Goal: Task Accomplishment & Management: Manage account settings

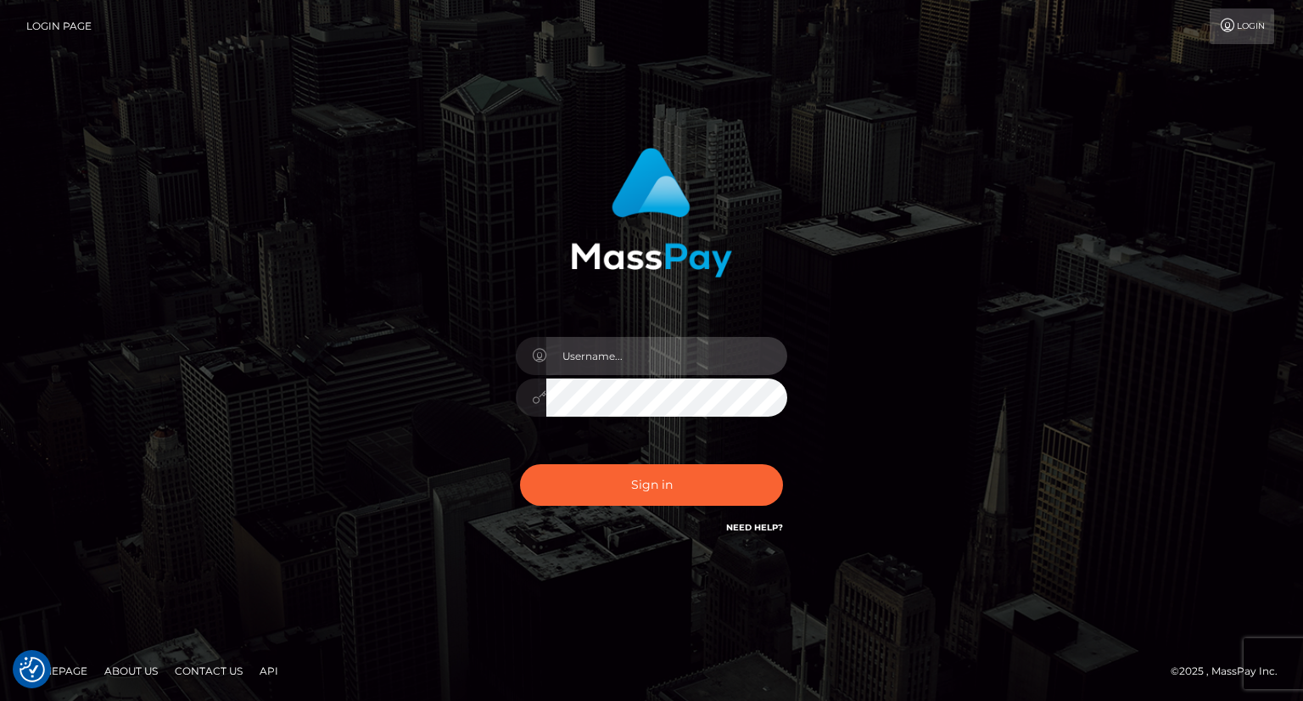
click at [592, 351] on input "text" at bounding box center [666, 356] width 241 height 38
type input "Mirasol.spree"
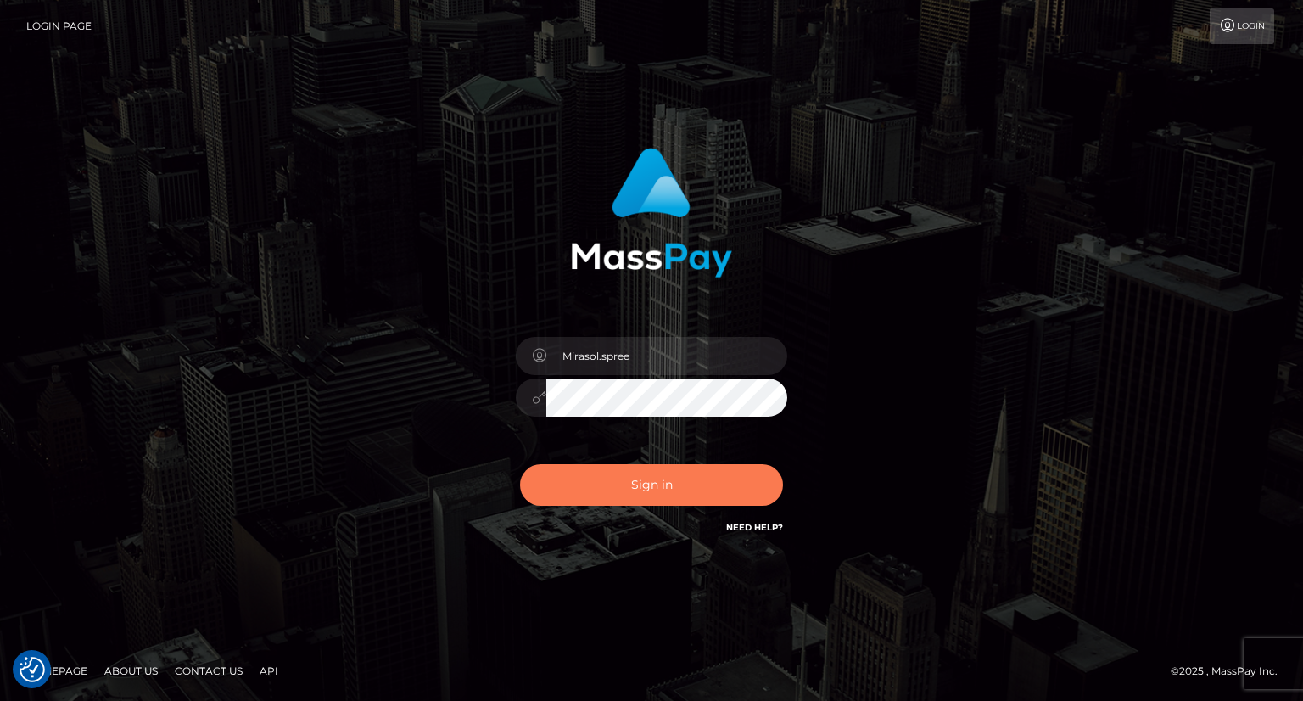
click at [635, 479] on button "Sign in" at bounding box center [651, 485] width 263 height 42
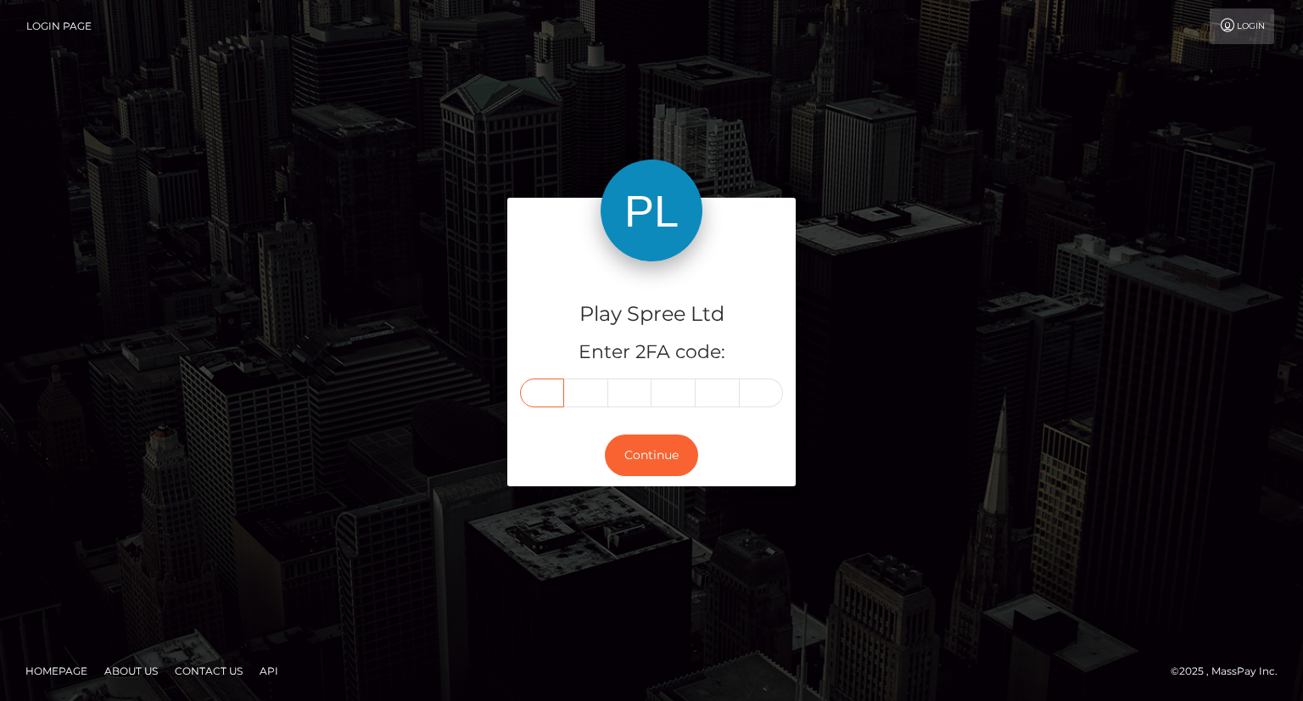
click at [546, 386] on input "text" at bounding box center [542, 392] width 44 height 29
type input "6"
type input "4"
type input "1"
type input "0"
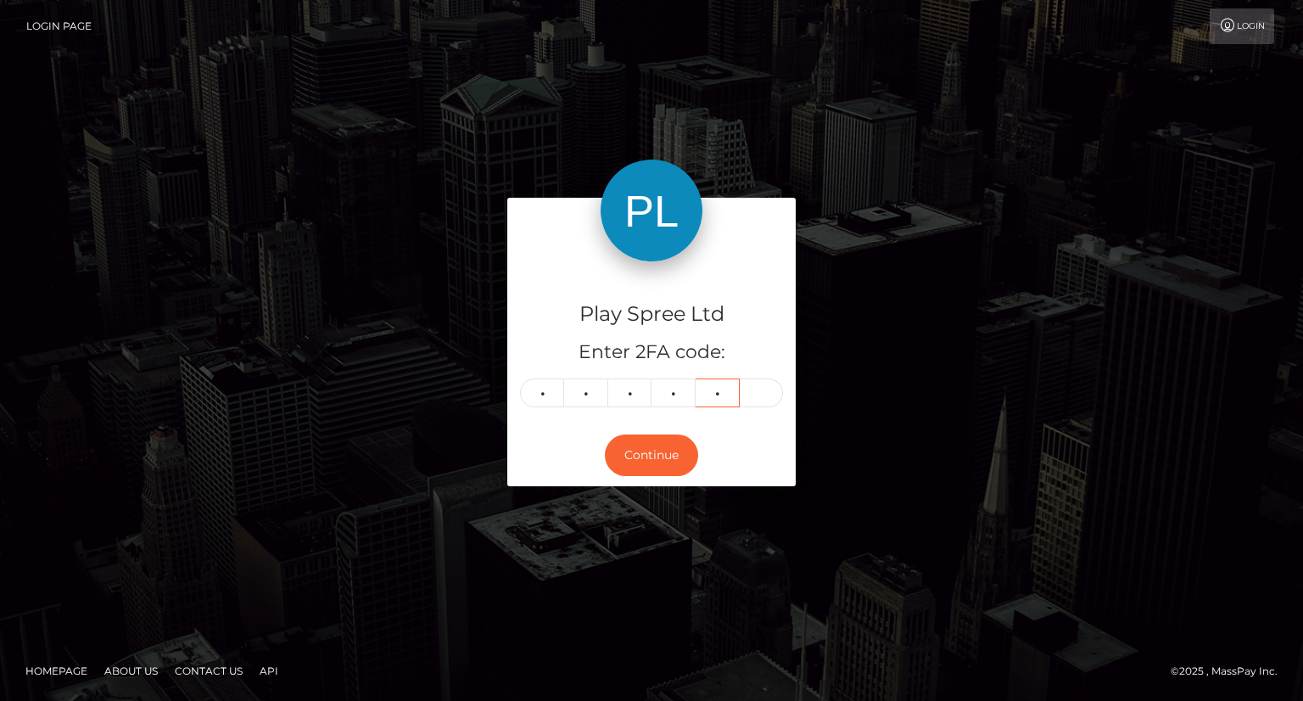
type input "6"
type input "7"
click at [641, 453] on button "Continue" at bounding box center [651, 455] width 93 height 42
click at [665, 452] on button "Continue" at bounding box center [651, 455] width 93 height 42
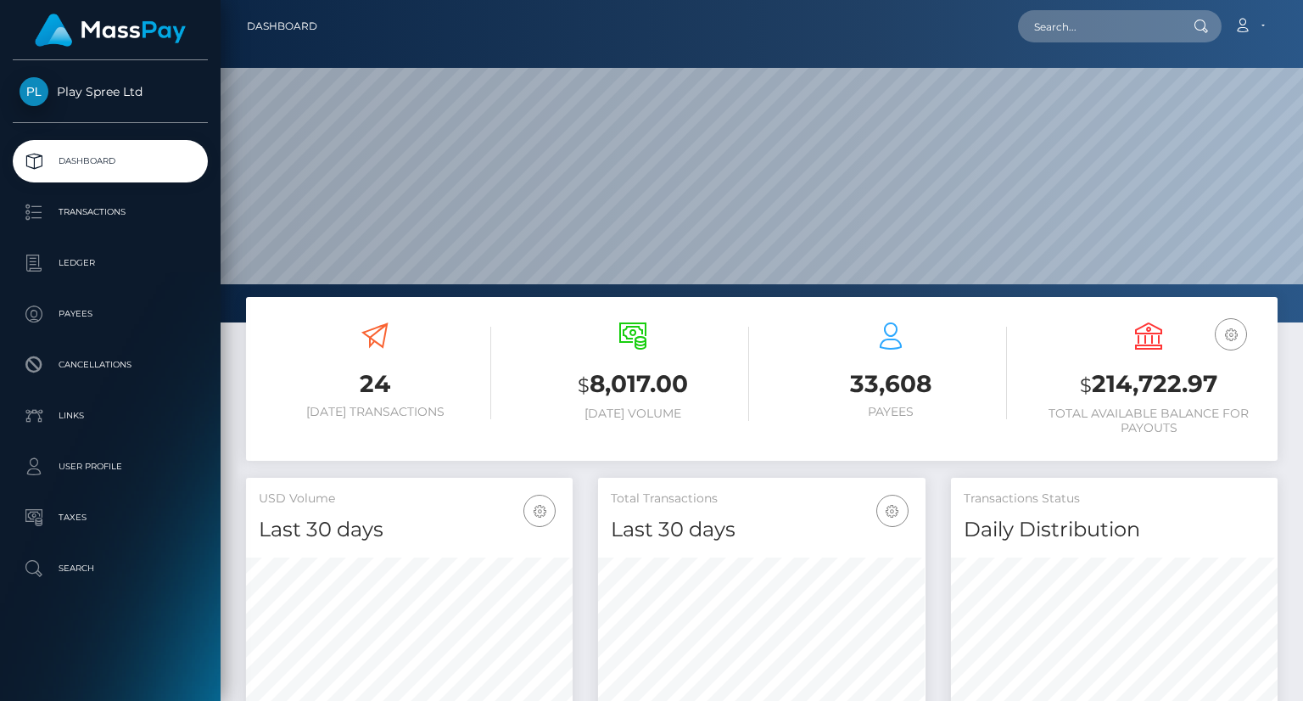
scroll to position [300, 326]
drag, startPoint x: 1080, startPoint y: 384, endPoint x: 1216, endPoint y: 398, distance: 136.5
click at [1216, 398] on h3 "$ 214,722.97" at bounding box center [1149, 384] width 232 height 35
copy h3 "$ 214,722.97"
